Goal: Information Seeking & Learning: Learn about a topic

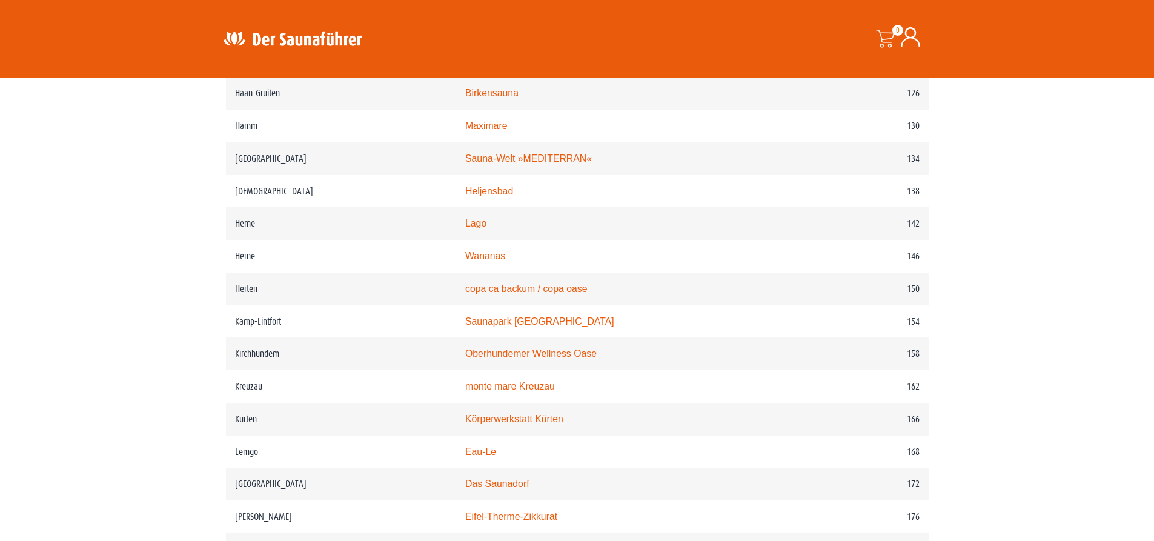
scroll to position [1540, 0]
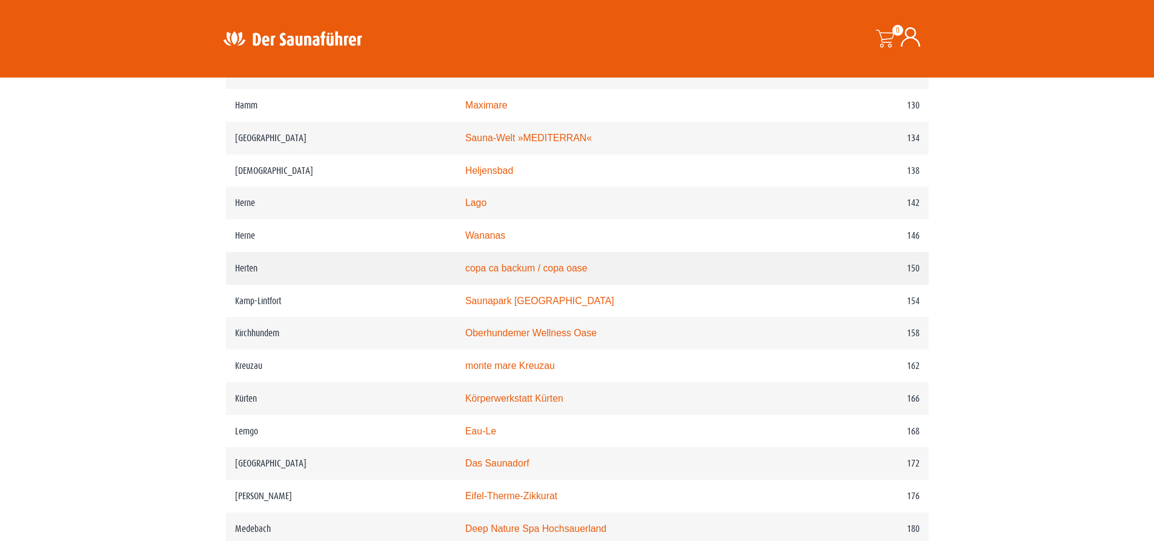
click at [521, 273] on link "copa ca backum / copa oase" at bounding box center [526, 268] width 122 height 10
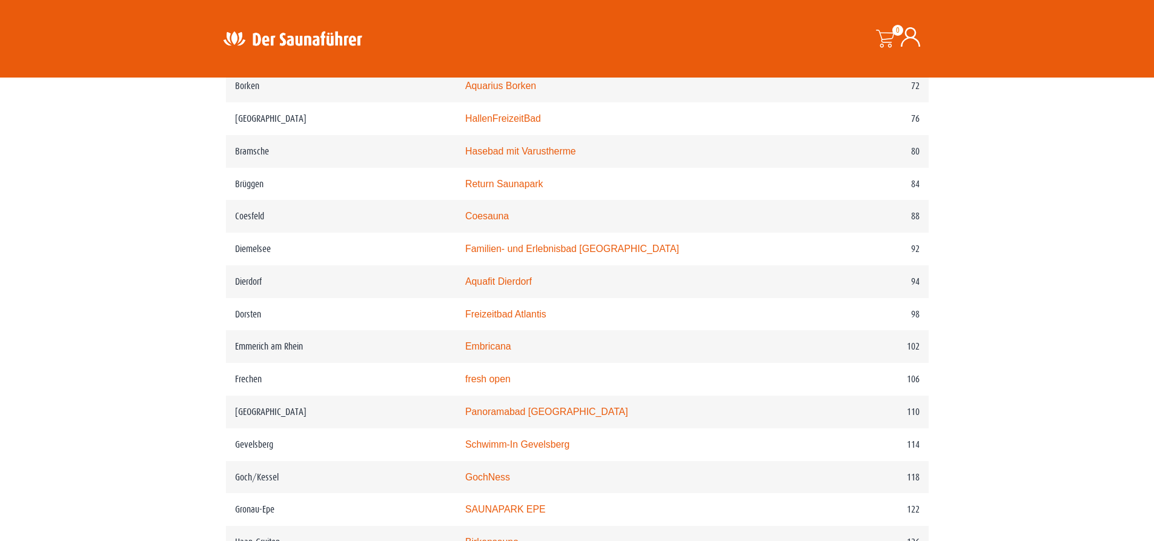
scroll to position [983, 0]
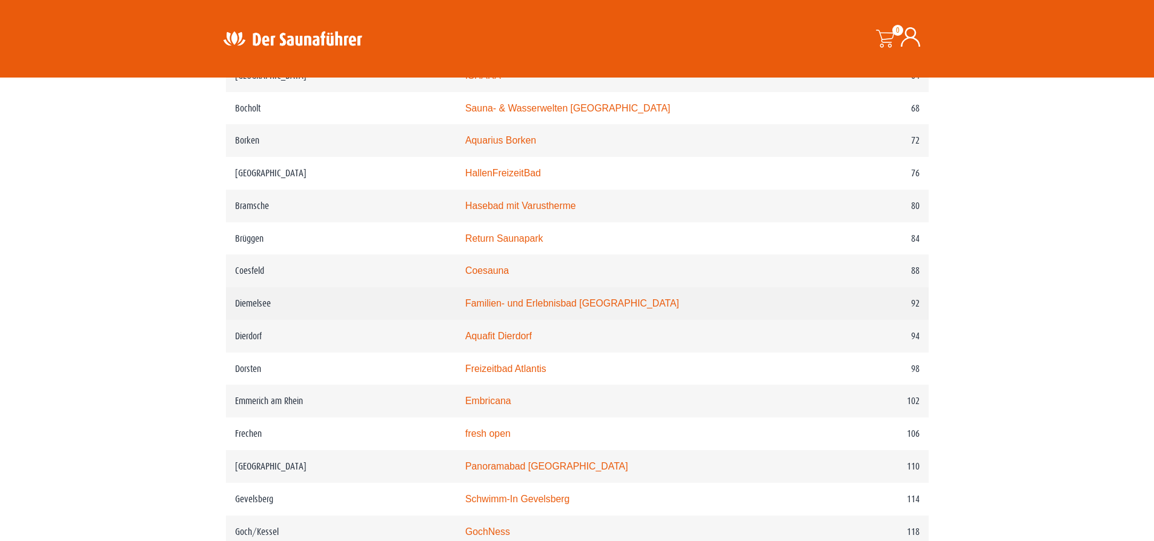
click at [540, 308] on link "Familien- und Erlebnisbad Heringhausen" at bounding box center [572, 303] width 214 height 10
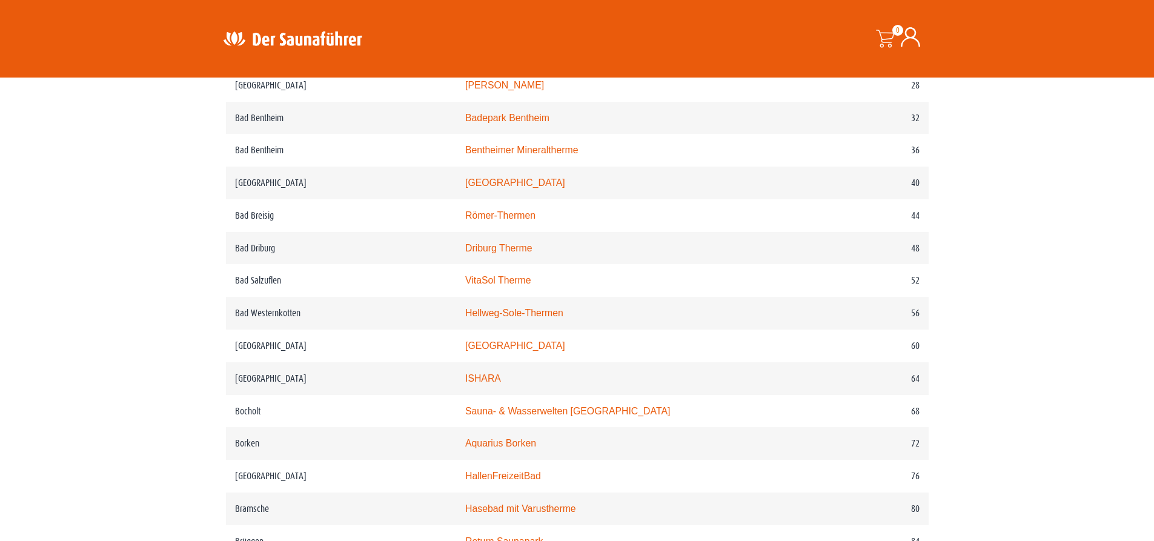
scroll to position [559, 0]
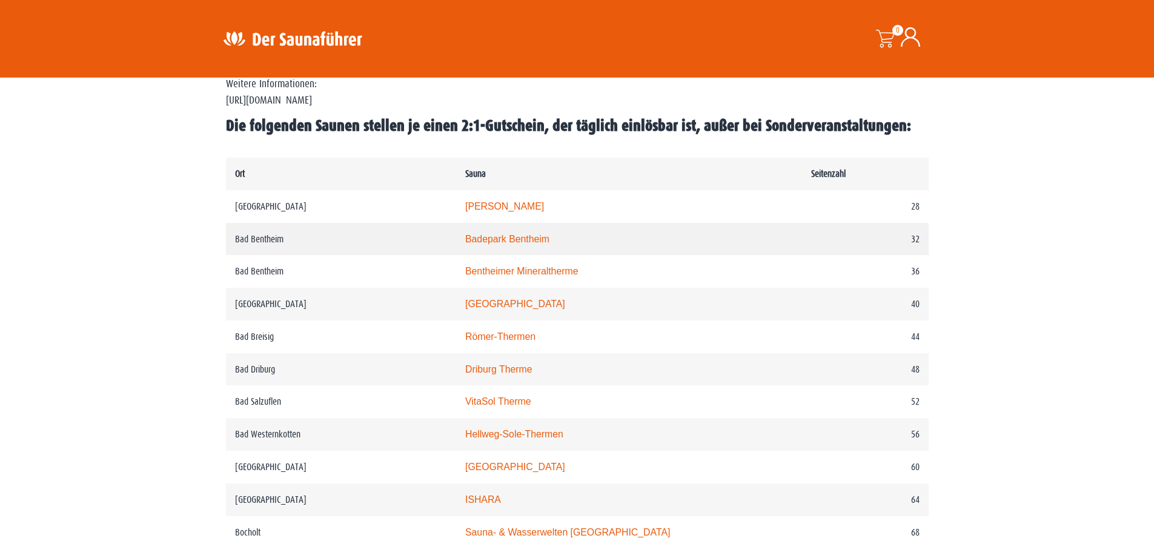
click at [497, 239] on link "Badepark Bentheim" at bounding box center [507, 239] width 84 height 10
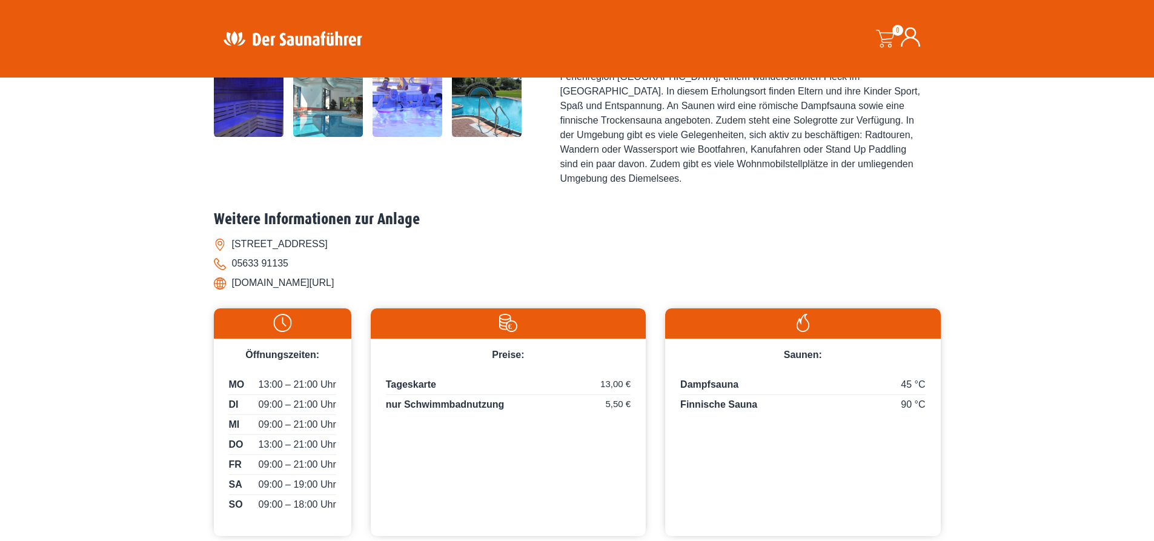
scroll to position [424, 0]
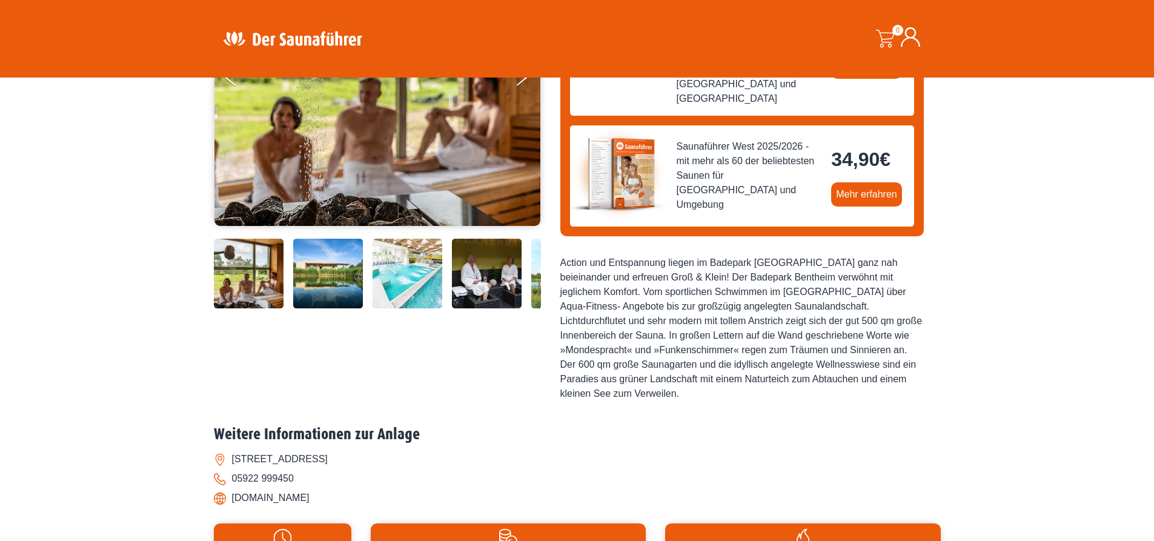
scroll to position [182, 0]
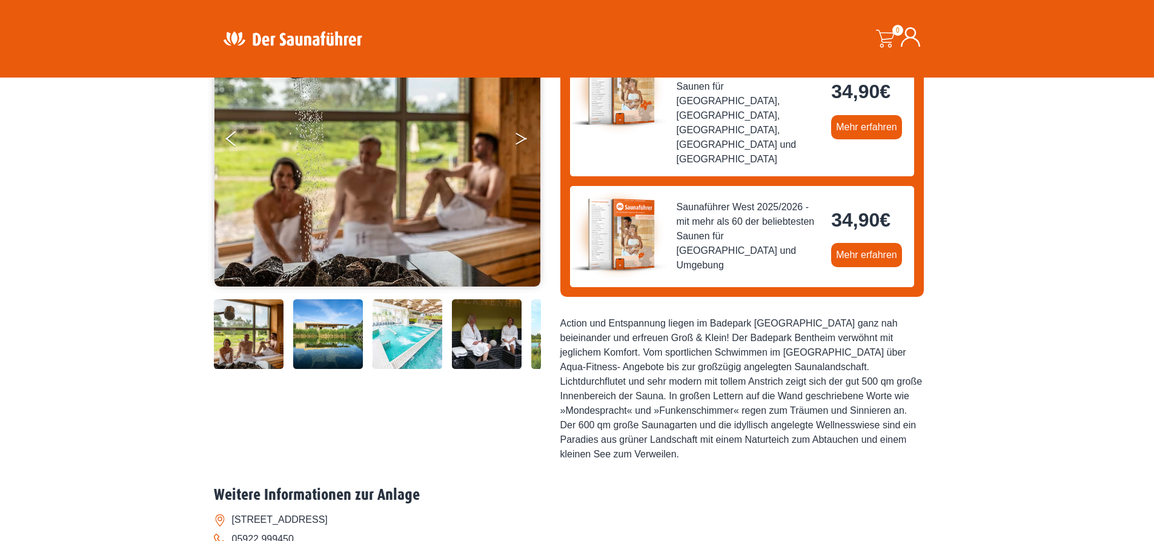
click at [519, 145] on button "Next" at bounding box center [529, 141] width 30 height 30
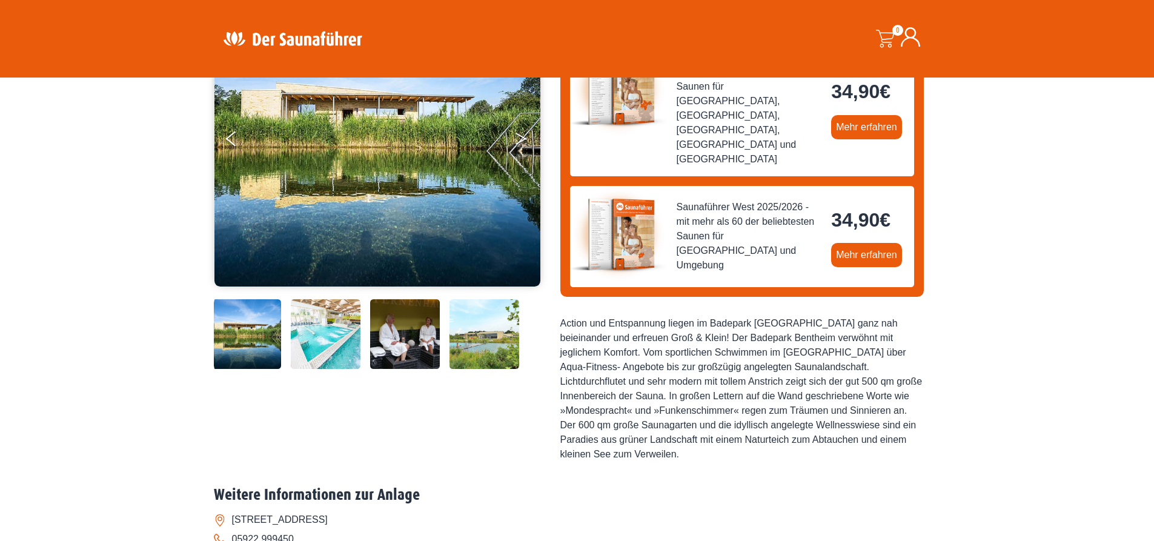
click at [519, 145] on button "Next" at bounding box center [529, 141] width 30 height 30
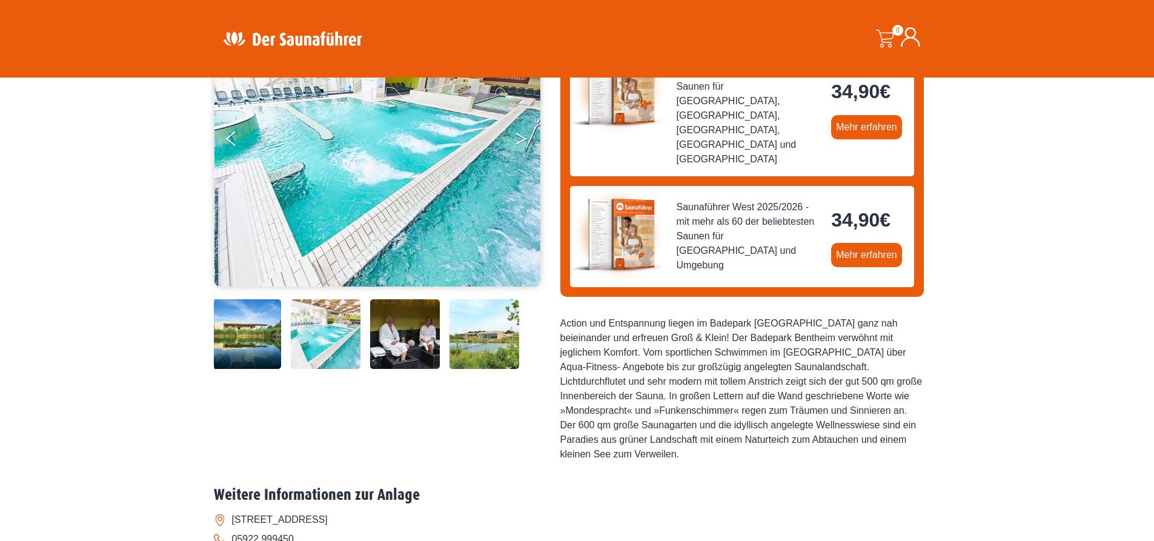
click at [519, 145] on button "Next" at bounding box center [529, 141] width 30 height 30
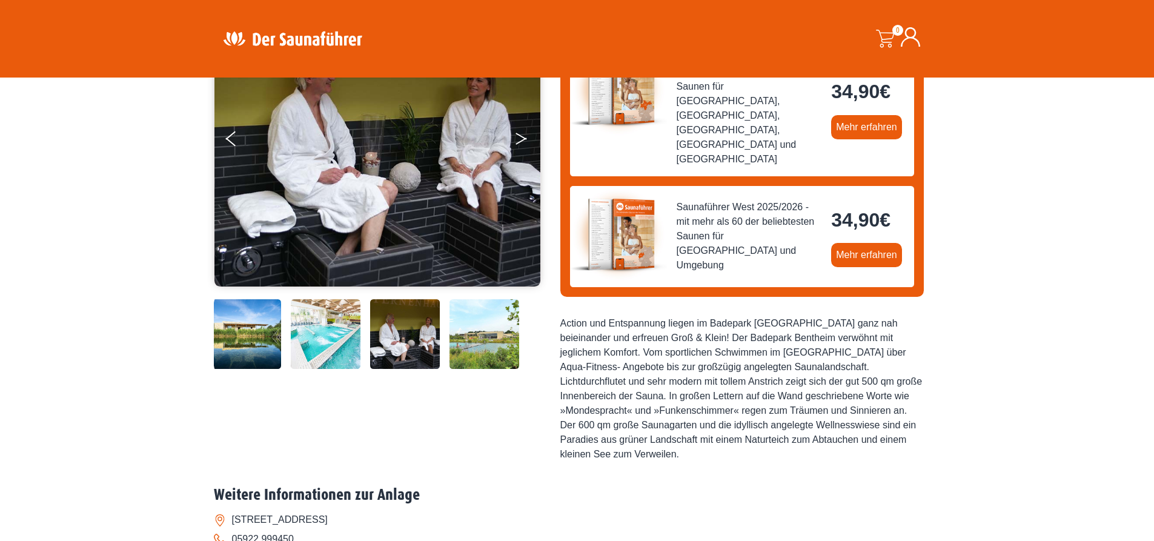
click at [519, 145] on button "Next" at bounding box center [529, 141] width 30 height 30
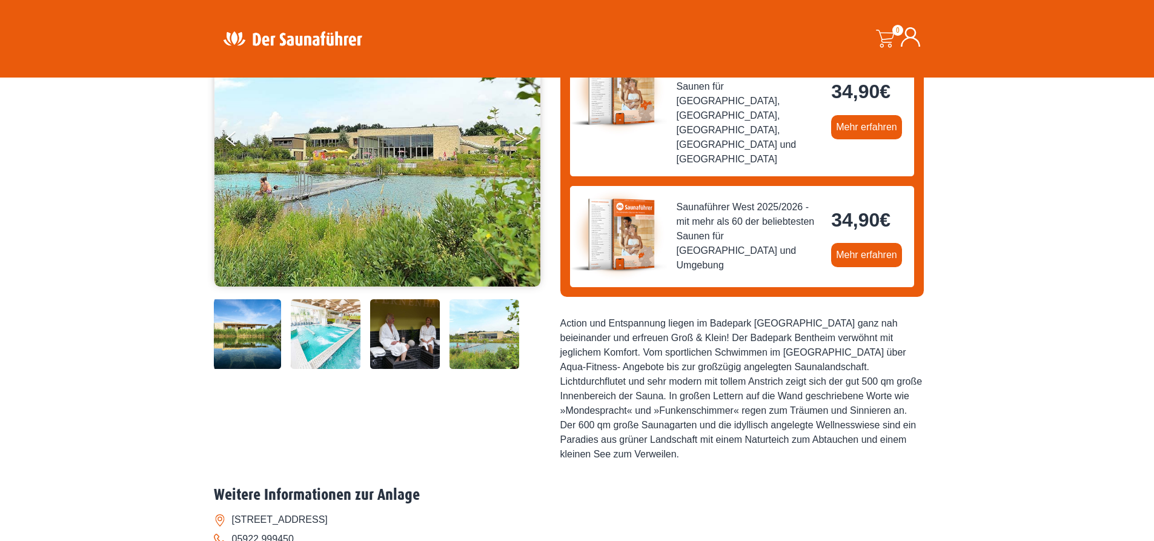
click at [519, 145] on button "Next" at bounding box center [529, 141] width 30 height 30
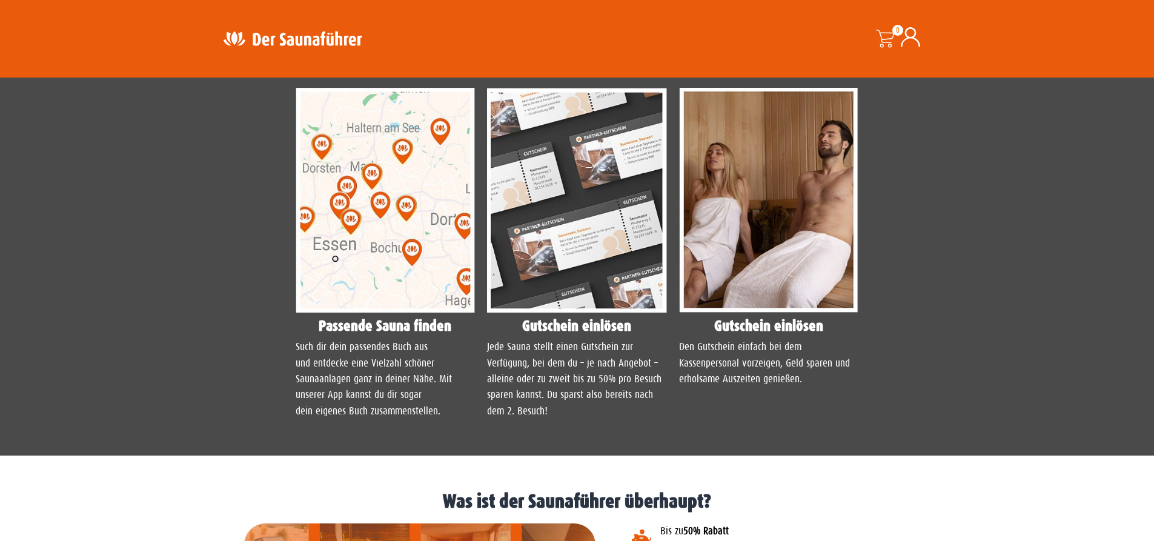
scroll to position [1211, 0]
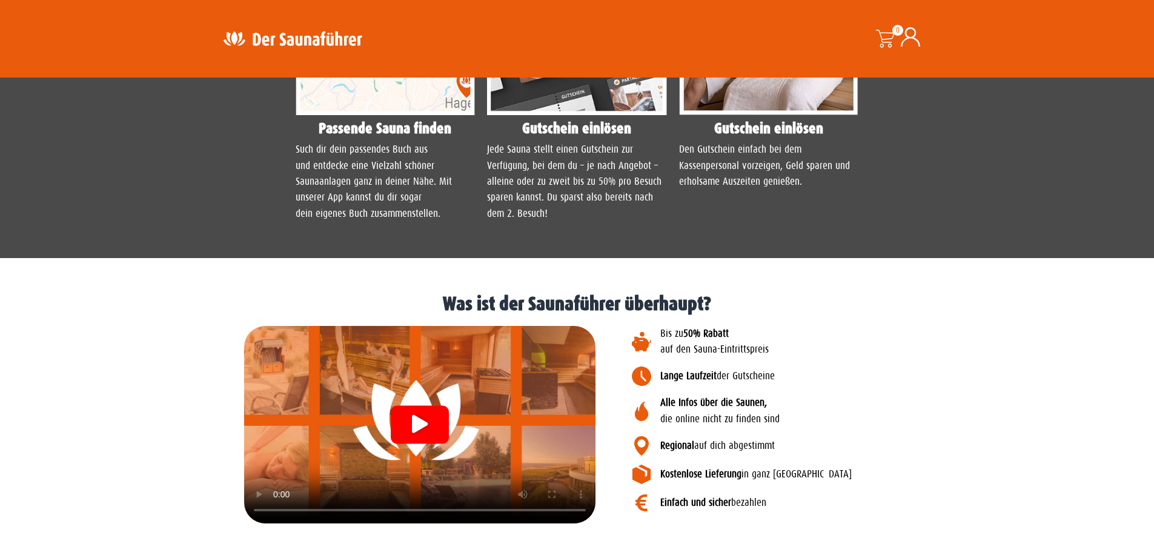
click at [417, 414] on icon "Video abspielen" at bounding box center [420, 423] width 16 height 18
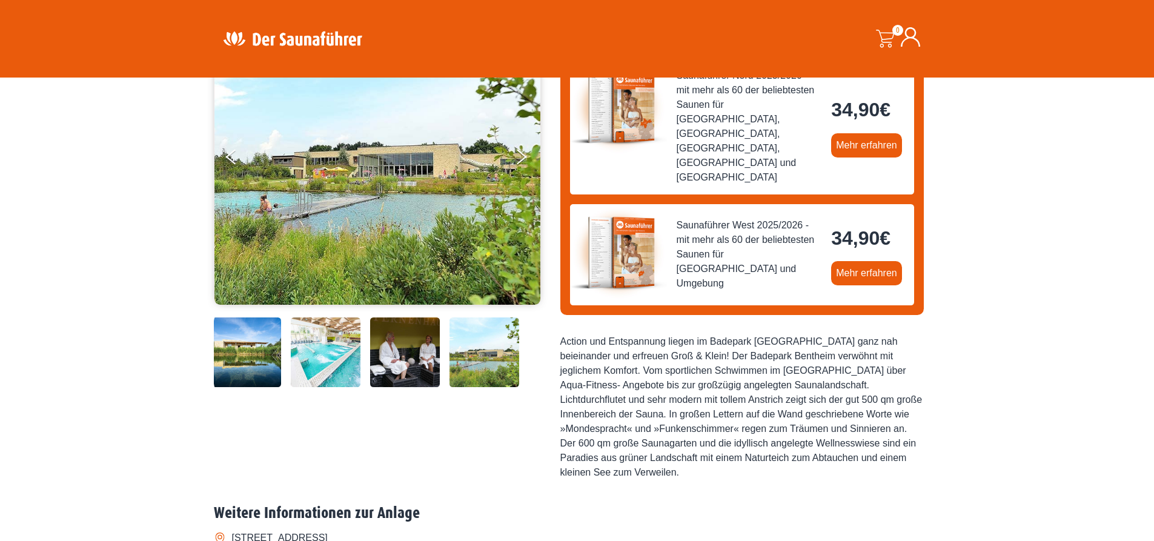
scroll to position [182, 0]
